Goal: Task Accomplishment & Management: Manage account settings

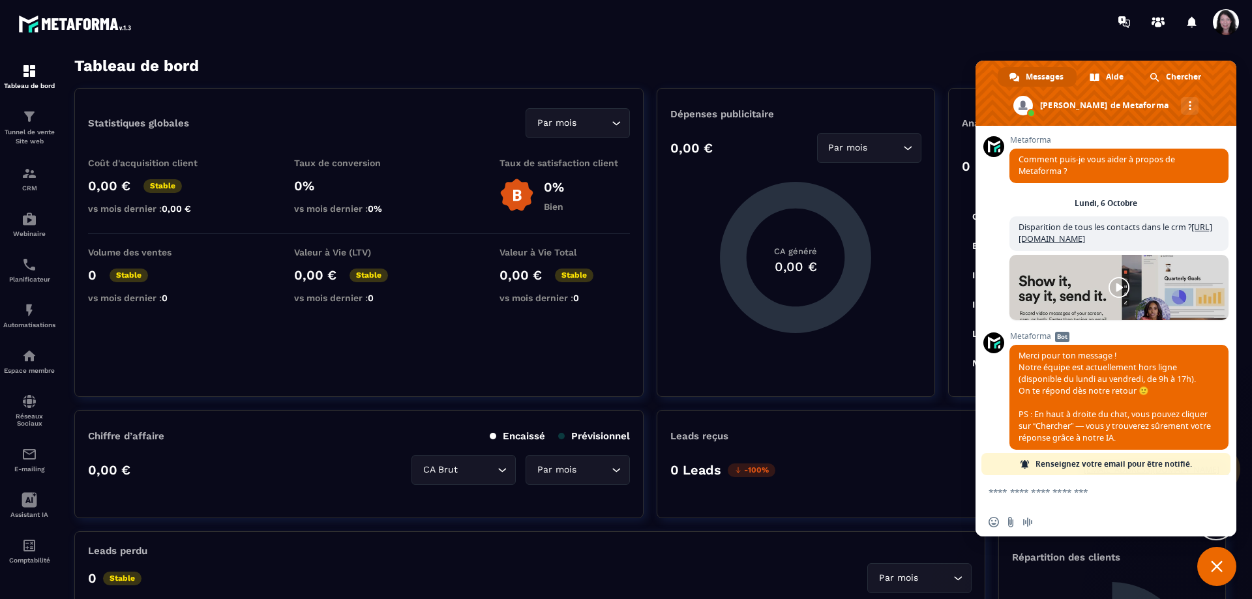
scroll to position [588, 0]
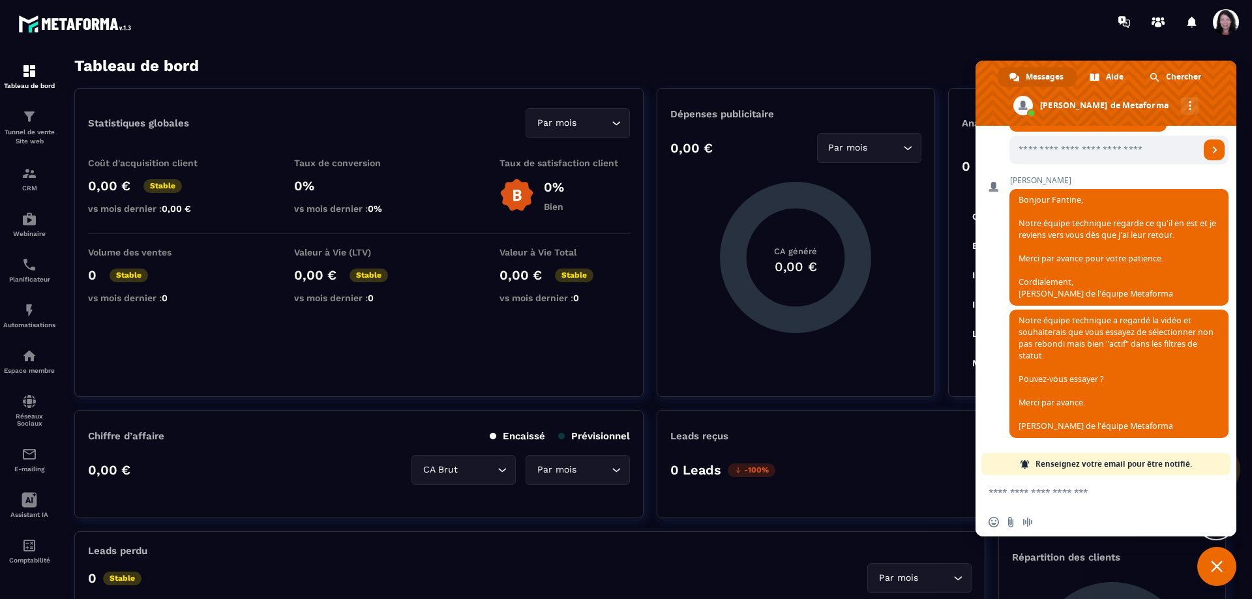
click at [812, 49] on section "Tableau de bord Tunnel de vente Site web CRM Webinaire Planificateur Automatisa…" at bounding box center [626, 328] width 1252 height 569
click at [1218, 564] on span "Fermer le chat" at bounding box center [1217, 567] width 12 height 12
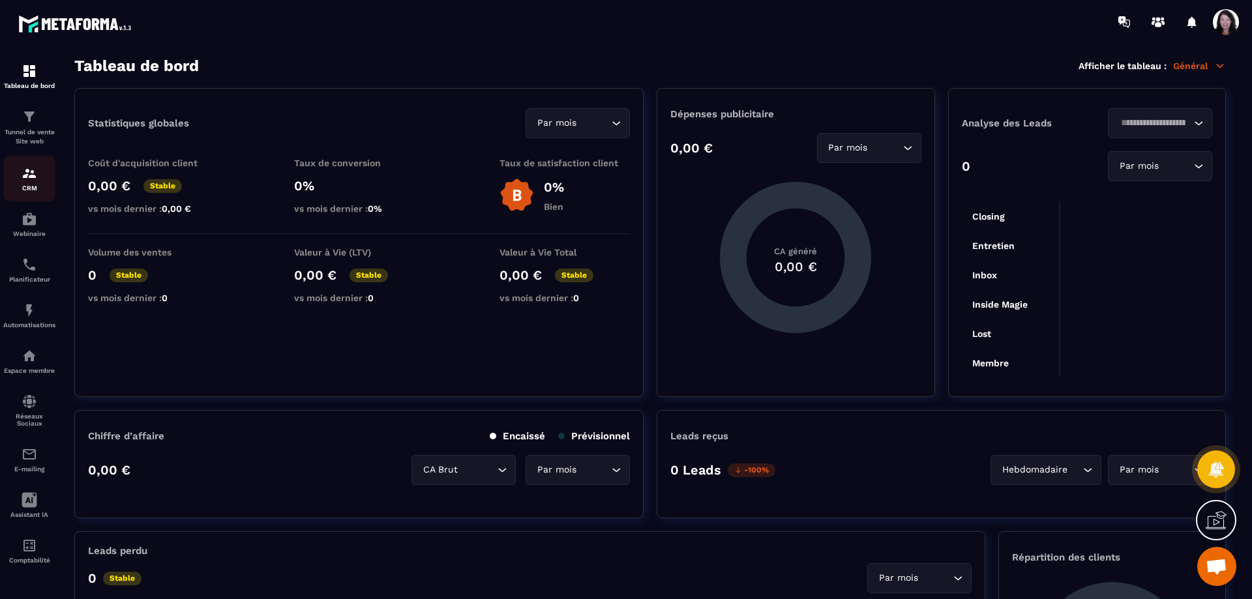
click at [31, 181] on img at bounding box center [30, 174] width 16 height 16
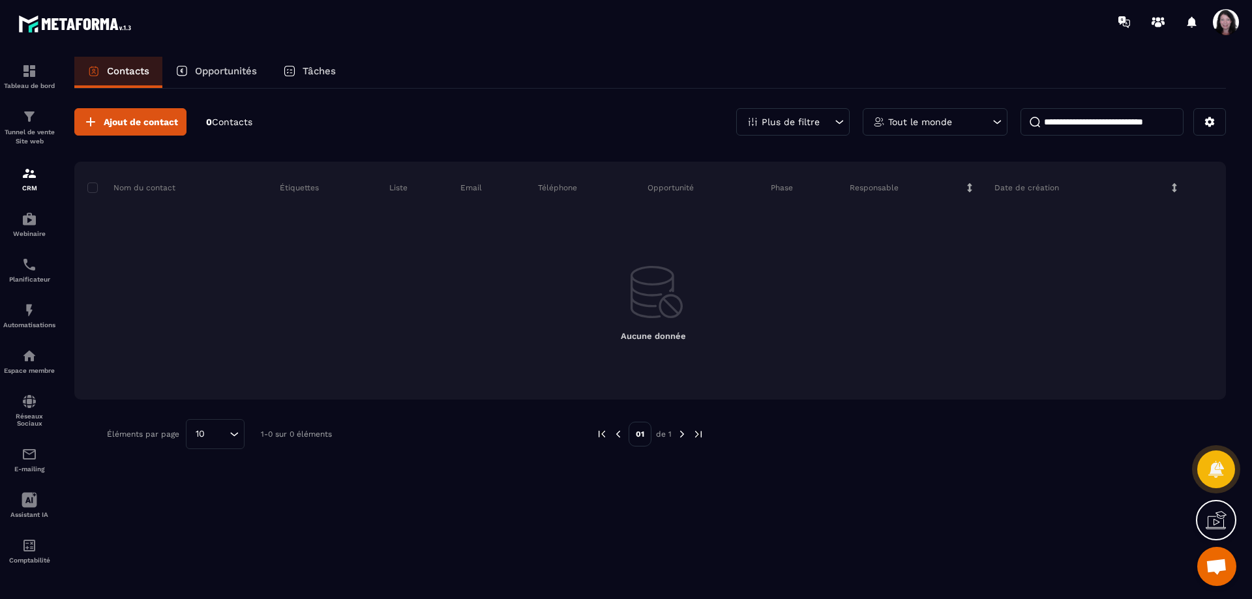
click at [842, 121] on icon at bounding box center [839, 121] width 13 height 13
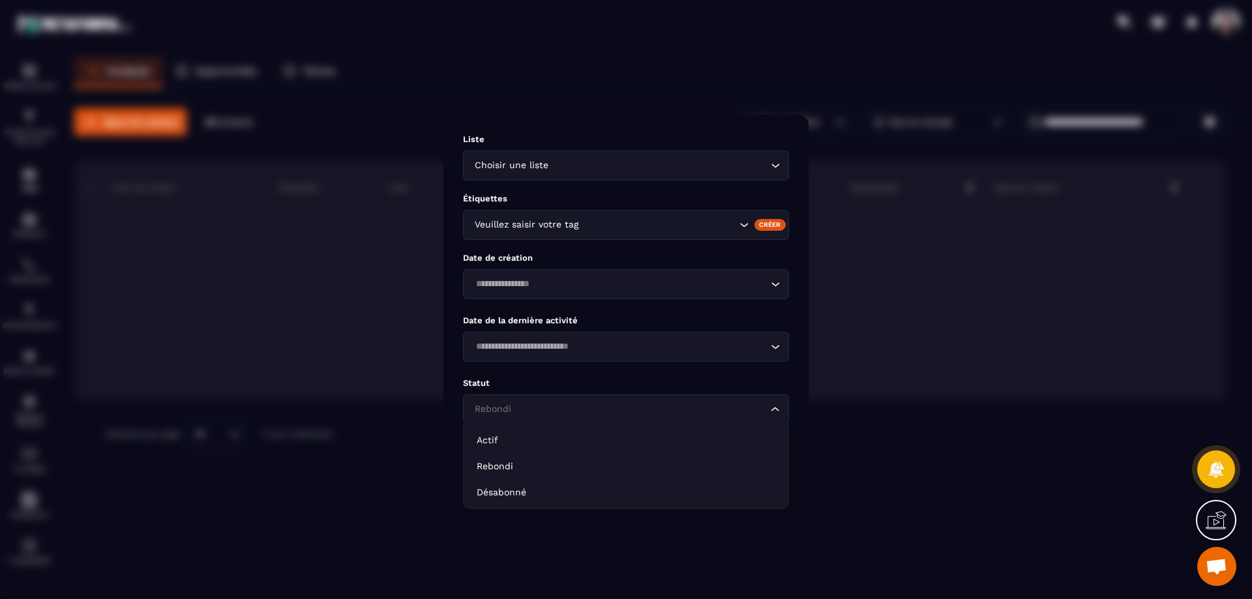
click at [777, 407] on icon "Search for option" at bounding box center [775, 409] width 13 height 13
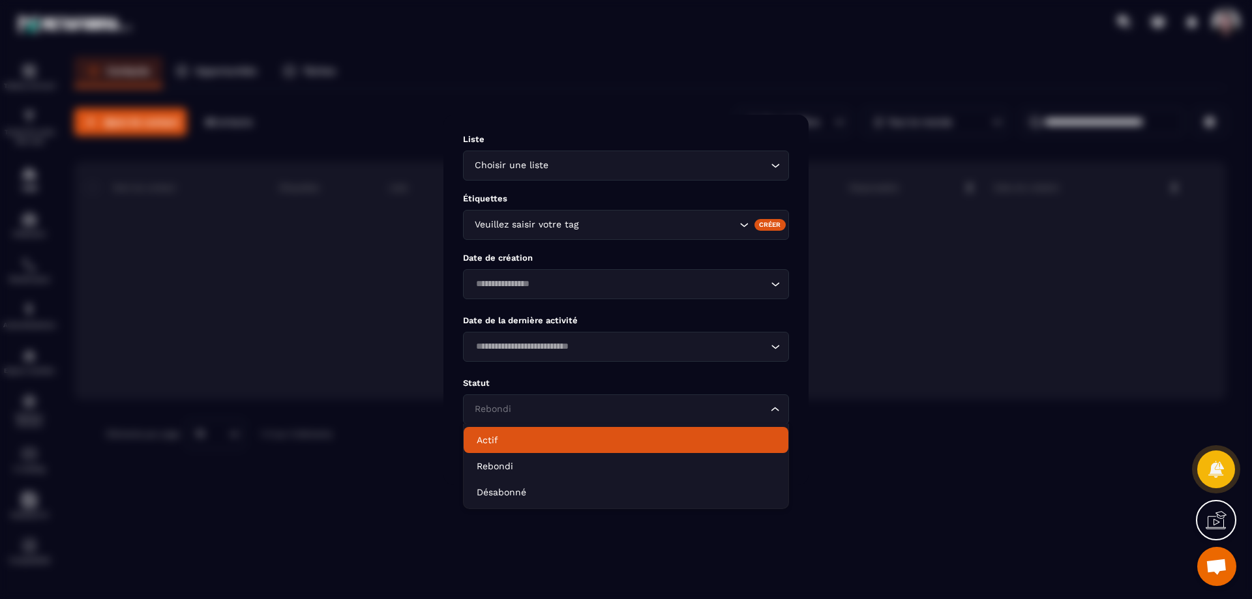
click at [505, 436] on p "Actif" at bounding box center [626, 440] width 299 height 13
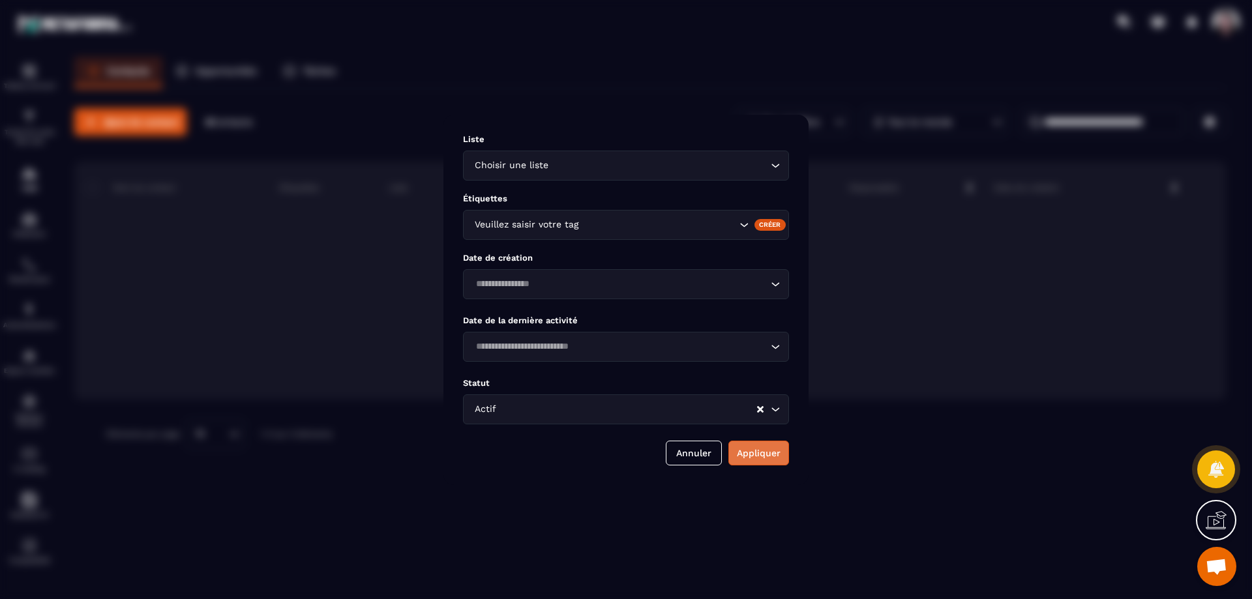
click at [774, 444] on button "Appliquer" at bounding box center [759, 453] width 61 height 25
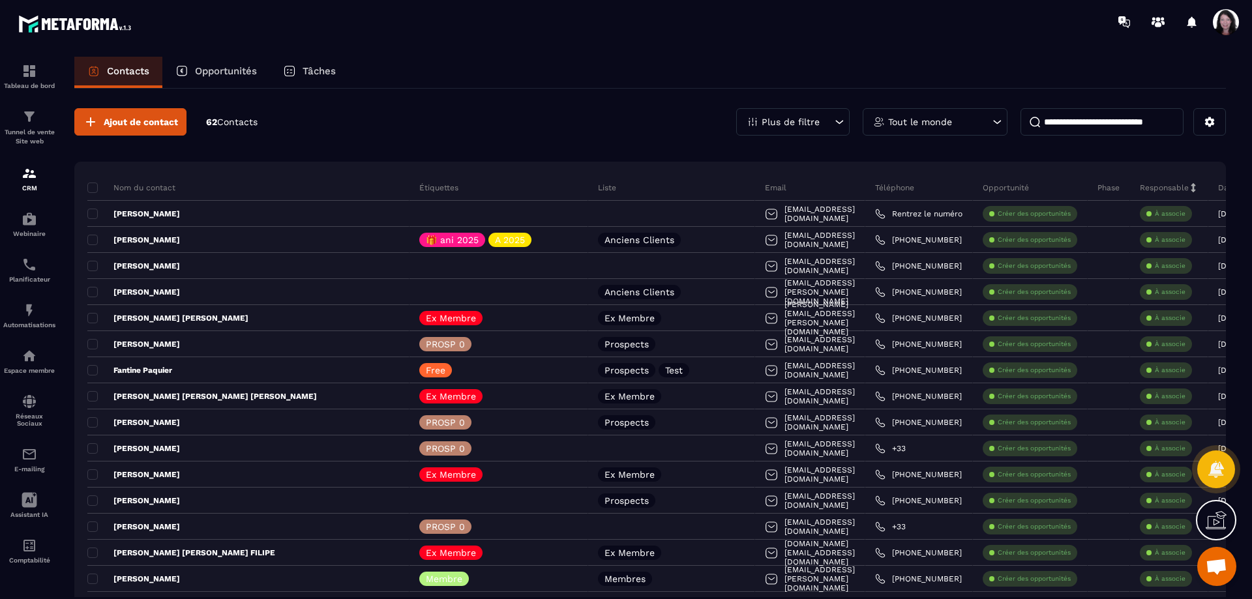
click at [845, 123] on icon at bounding box center [839, 121] width 13 height 13
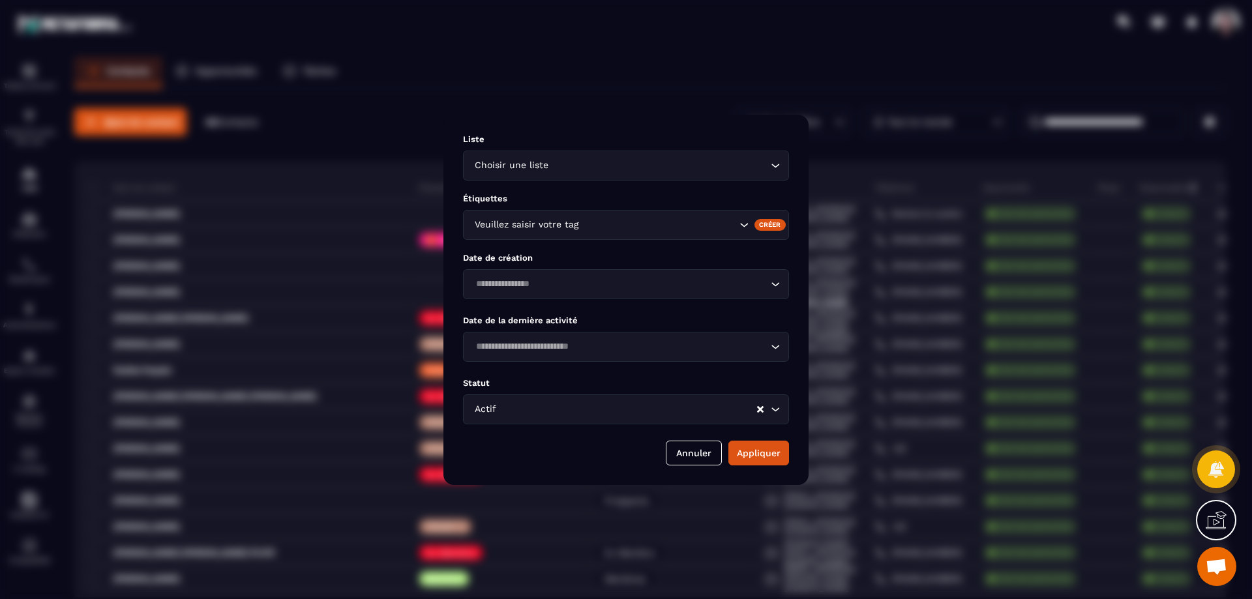
click at [755, 37] on div "Modal window" at bounding box center [626, 299] width 1252 height 599
click at [751, 452] on button "Appliquer" at bounding box center [759, 453] width 61 height 25
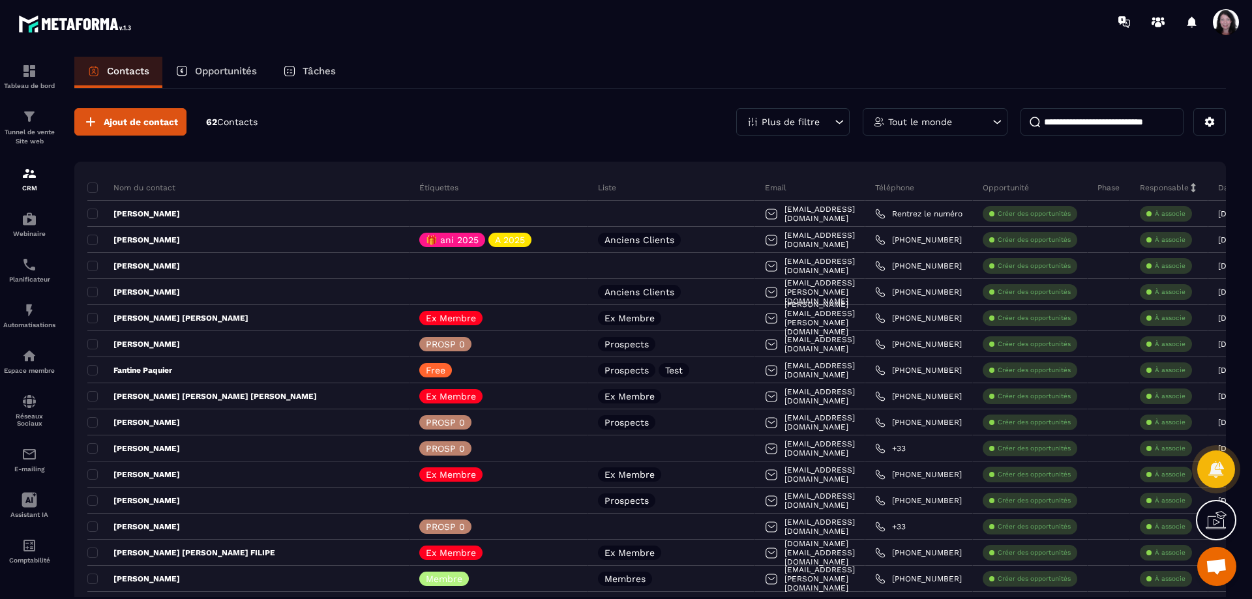
click at [1224, 569] on span "Ouvrir le chat" at bounding box center [1217, 568] width 22 height 18
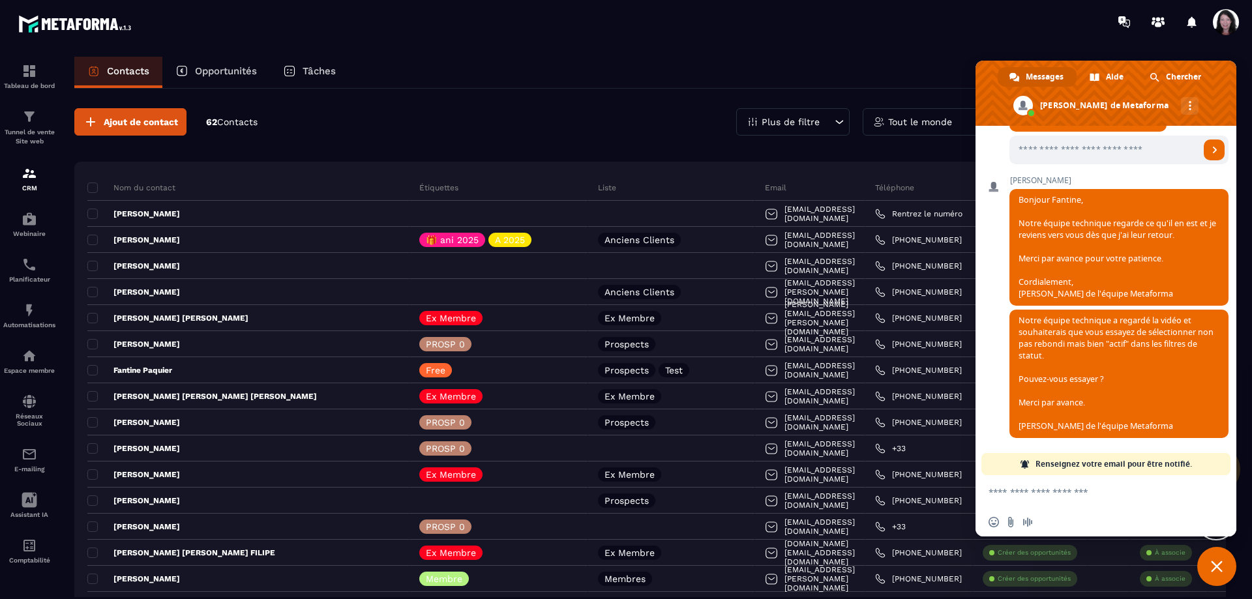
click at [1115, 493] on textarea "Entrez votre message..." at bounding box center [1092, 493] width 206 height 12
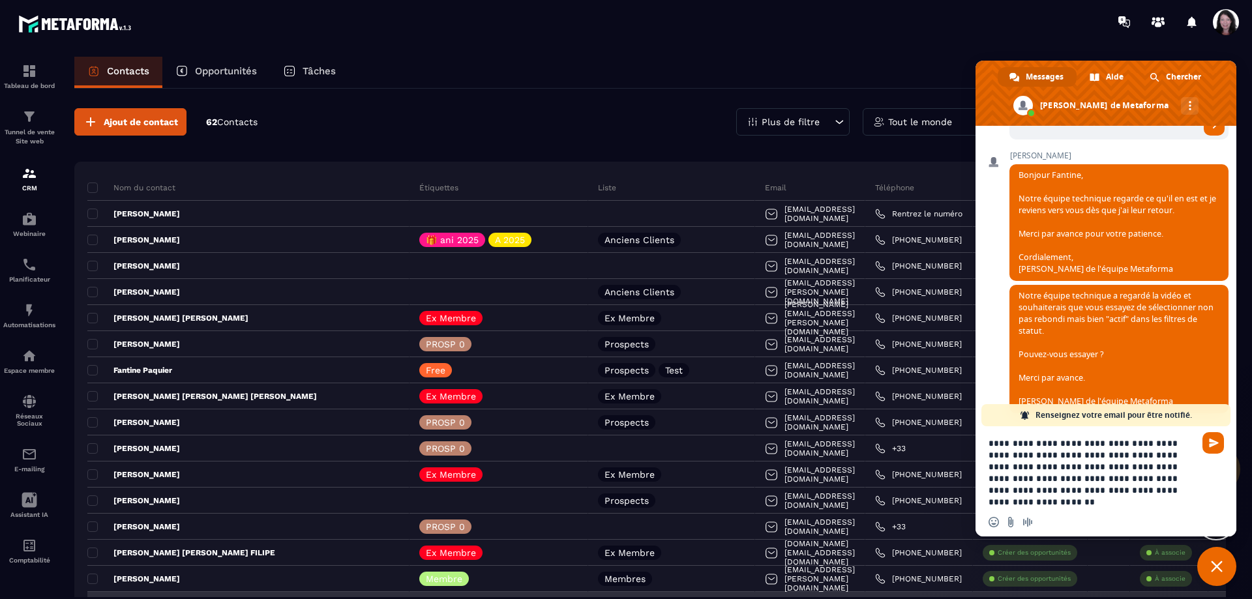
type textarea "**********"
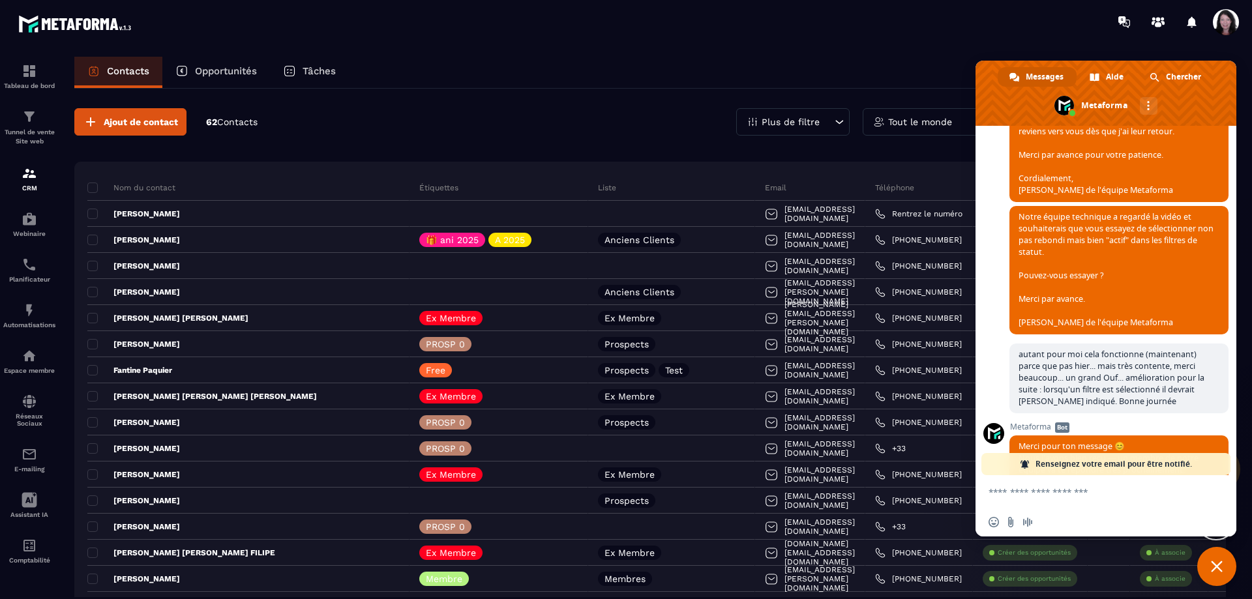
scroll to position [682, 0]
